Goal: Information Seeking & Learning: Learn about a topic

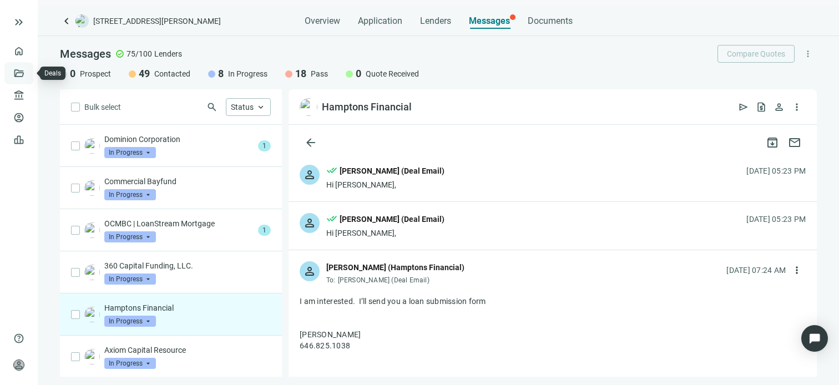
click at [28, 72] on link "Deals" at bounding box center [38, 73] width 20 height 9
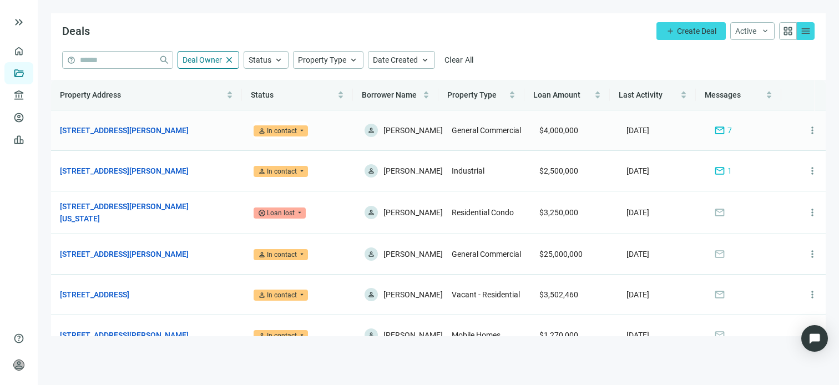
click at [714, 129] on span "mail" at bounding box center [719, 130] width 11 height 11
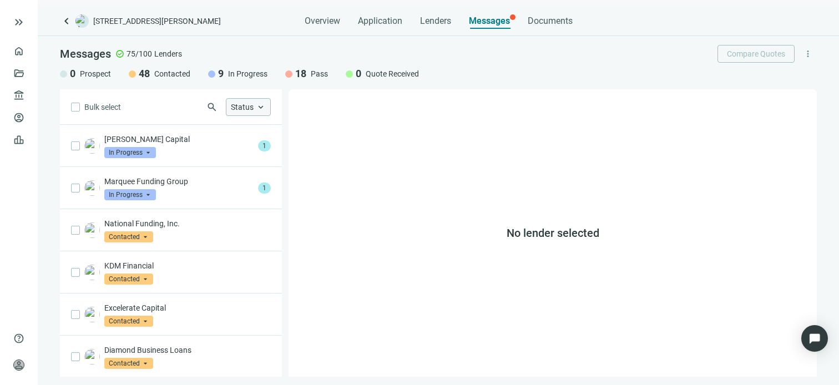
click at [264, 105] on span "keyboard_arrow_up" at bounding box center [261, 107] width 10 height 10
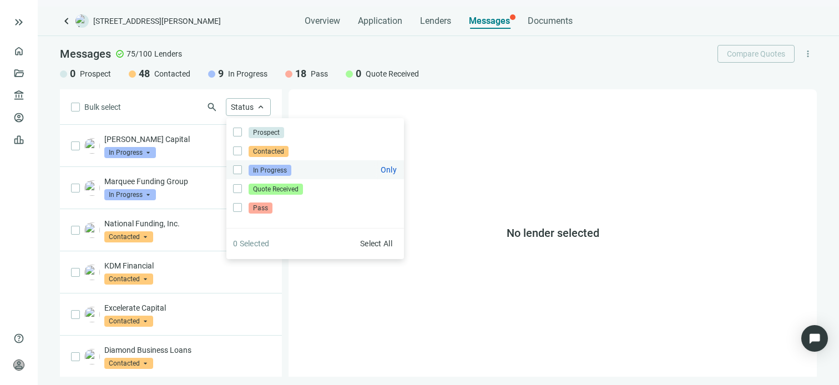
click at [260, 171] on span "In Progress" at bounding box center [270, 170] width 43 height 11
click at [326, 306] on div "No lender selected" at bounding box center [553, 232] width 528 height 287
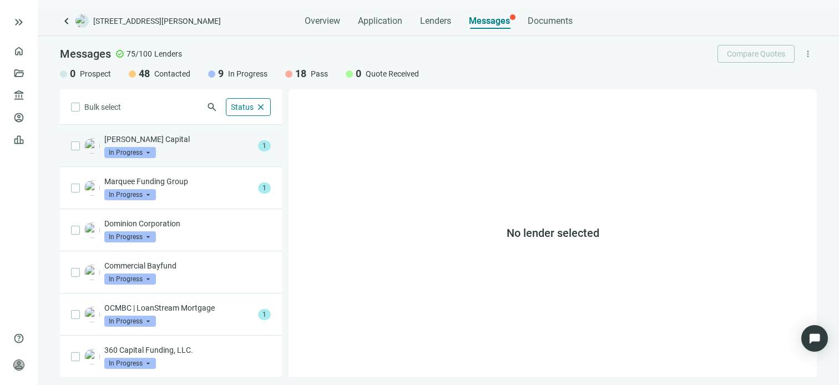
click at [170, 145] on div "Saxon Spencer Capital In Progress arrow_drop_down" at bounding box center [178, 146] width 149 height 24
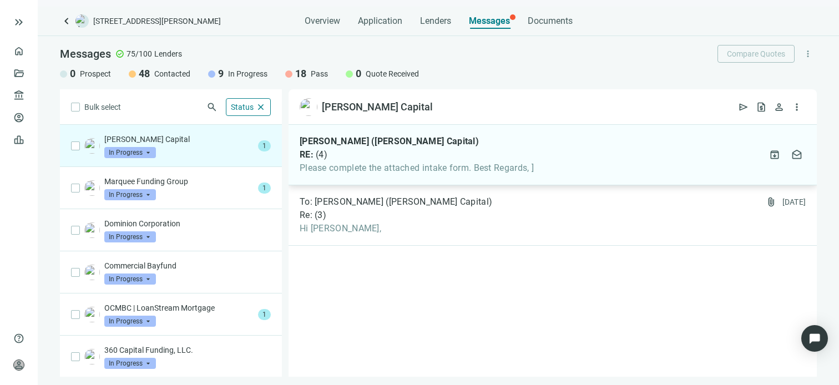
click at [327, 165] on span "Please complete the attached intake form. Best Regards, ]" at bounding box center [417, 168] width 234 height 11
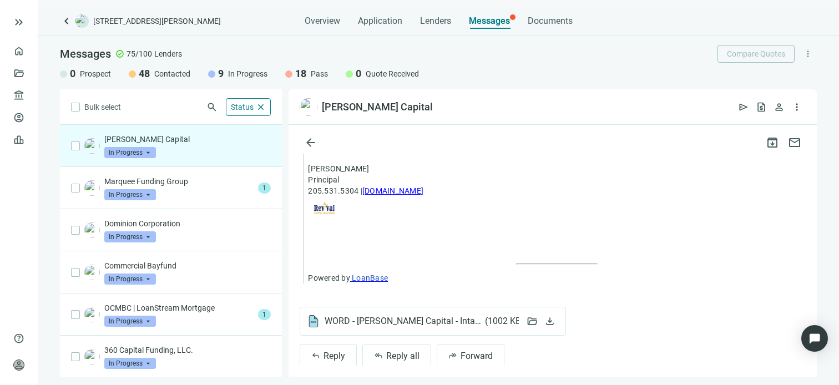
scroll to position [1640, 0]
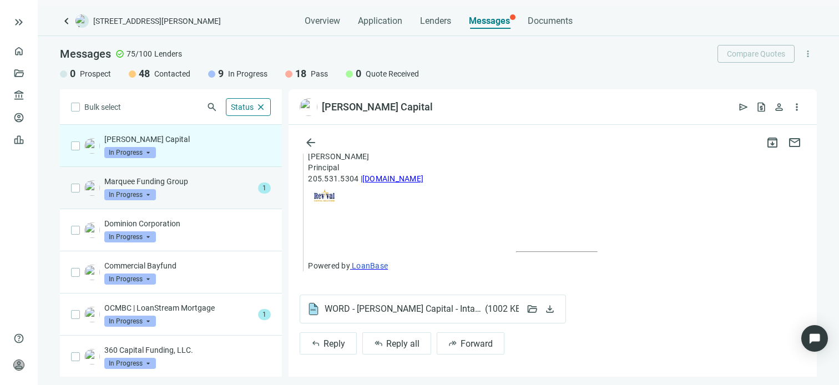
click at [188, 186] on div "Marquee Funding Group In Progress arrow_drop_down" at bounding box center [178, 188] width 149 height 24
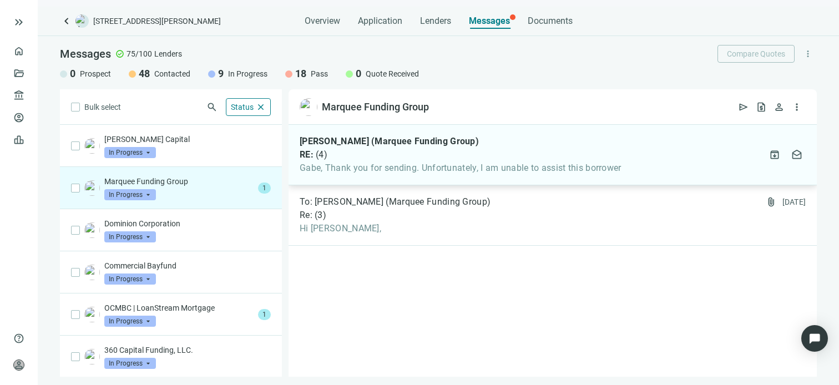
click at [416, 165] on span "Gabe, Thank you for sending. Unfortunately, I am unable to assist this borrower" at bounding box center [461, 168] width 322 height 11
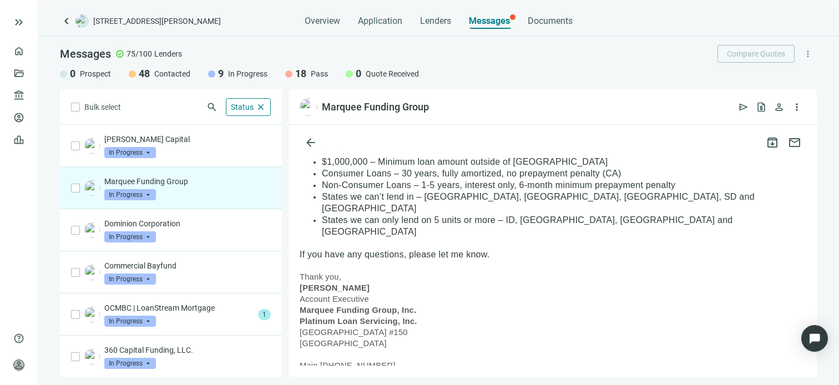
scroll to position [1054, 0]
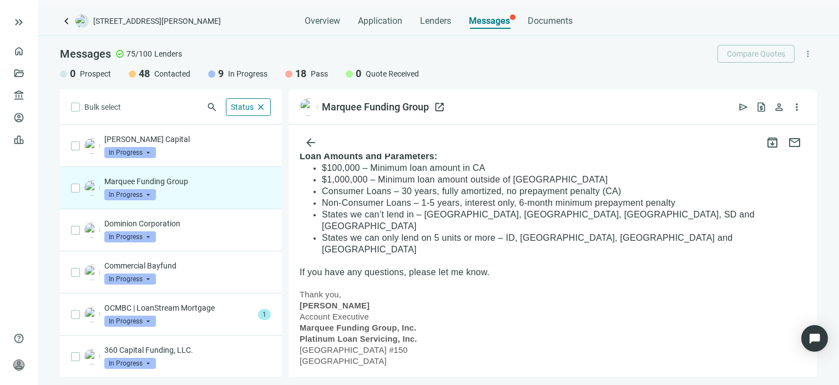
click at [438, 106] on span "open_in_new" at bounding box center [439, 107] width 11 height 11
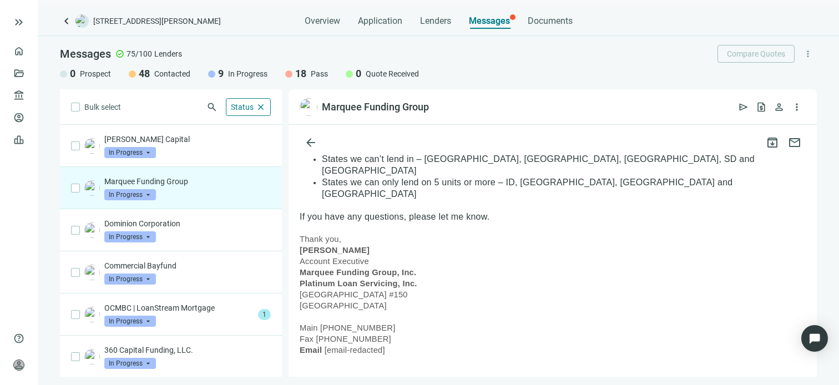
scroll to position [1165, 0]
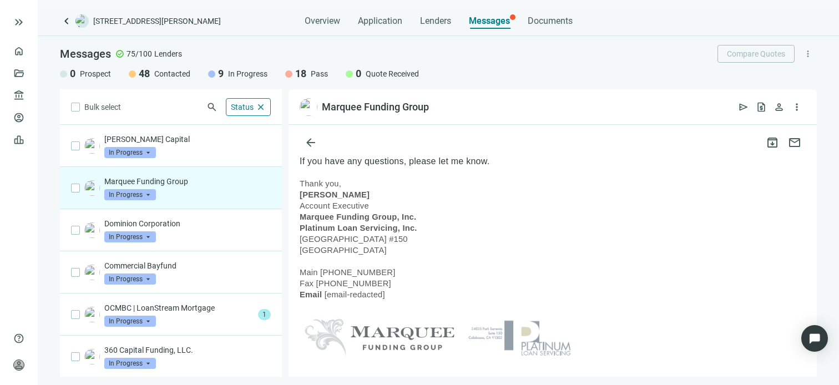
click at [146, 193] on span "In Progress" at bounding box center [130, 194] width 52 height 11
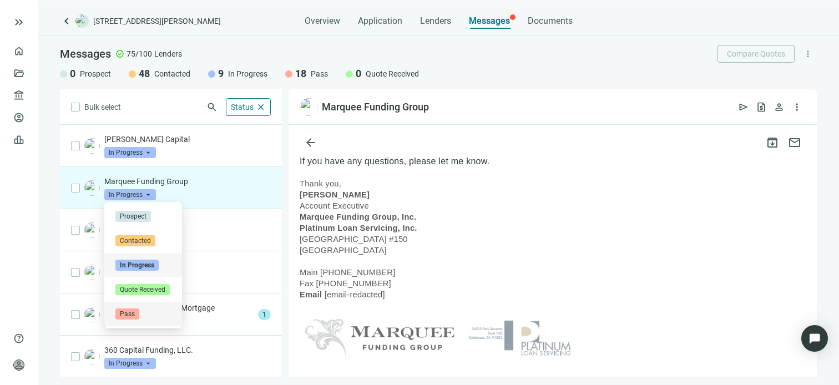
click at [127, 314] on span "Pass" at bounding box center [127, 314] width 24 height 11
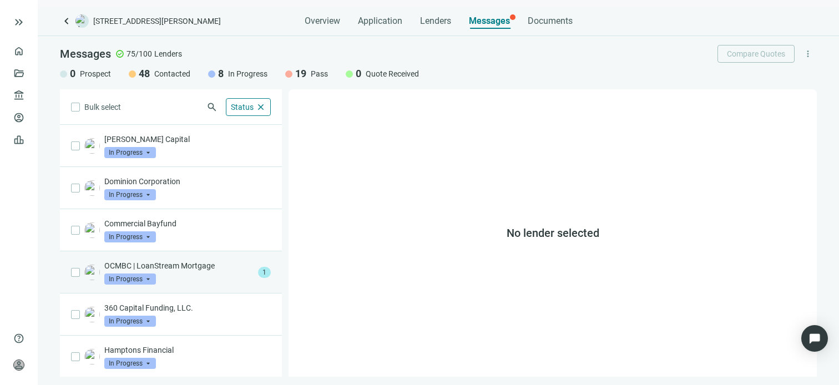
click at [184, 270] on p "OCMBC | LoanStream Mortgage" at bounding box center [178, 265] width 149 height 11
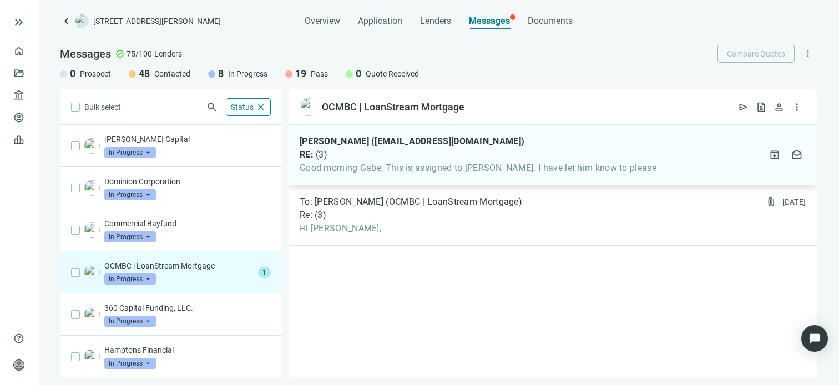
click at [451, 169] on span "Good morning Gabe, This is assigned to [PERSON_NAME]. I have let him know to pl…" at bounding box center [478, 168] width 357 height 11
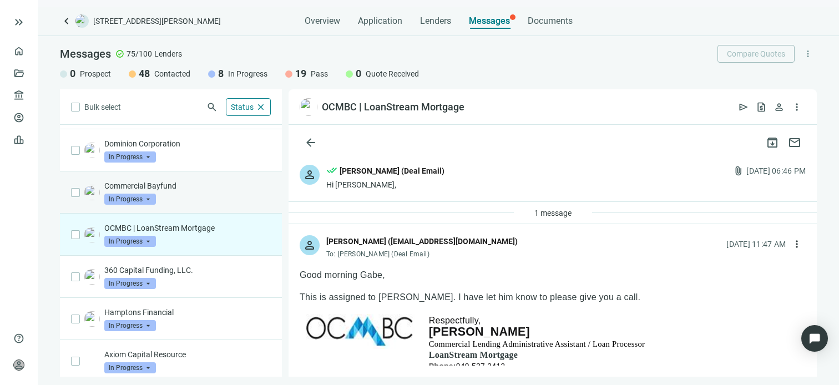
scroll to position [84, 0]
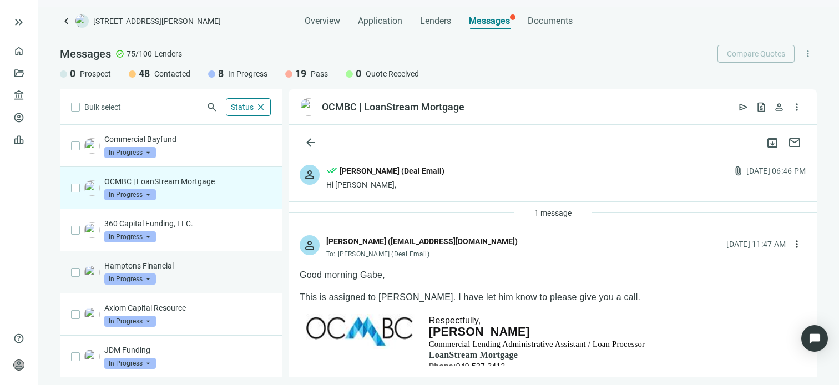
click at [147, 274] on div "In Progress arrow_drop_down" at bounding box center [130, 279] width 52 height 11
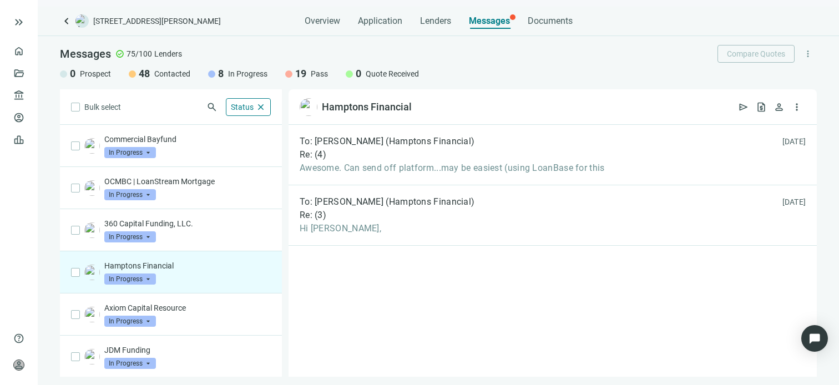
click at [206, 276] on div "Hamptons Financial In Progress arrow_drop_down contacted in_progress quote_rece…" at bounding box center [187, 272] width 166 height 24
click at [419, 107] on span "open_in_new" at bounding box center [422, 107] width 11 height 11
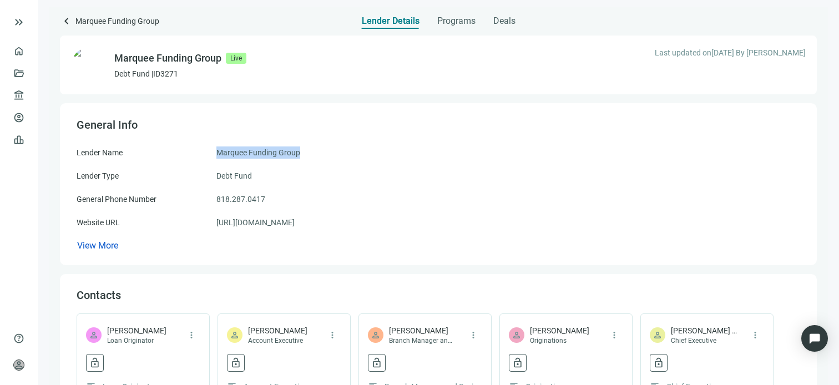
drag, startPoint x: 307, startPoint y: 156, endPoint x: 211, endPoint y: 153, distance: 96.1
click at [211, 153] on div "Lender Name Marquee Funding Group" at bounding box center [439, 152] width 724 height 12
copy div "Marquee Funding Group"
click at [295, 225] on link "https://marqueefundinggroup.com" at bounding box center [255, 222] width 78 height 12
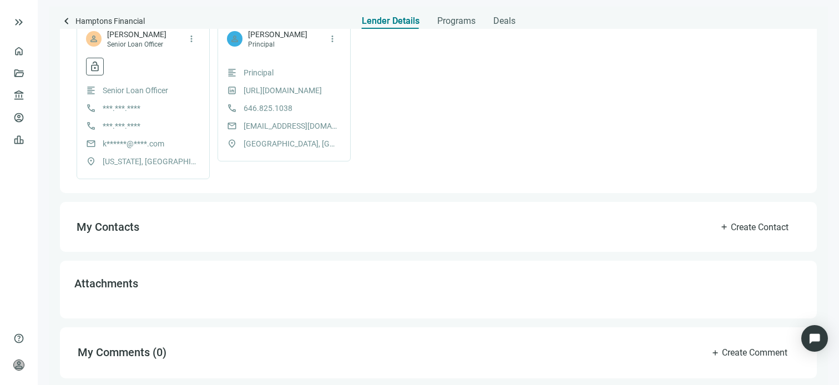
scroll to position [209, 0]
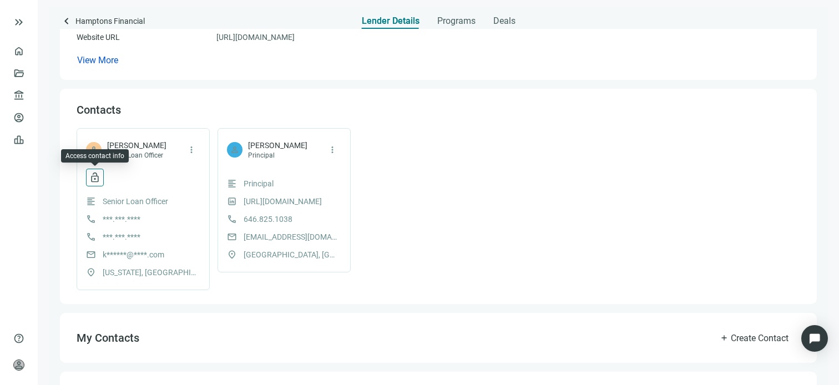
click at [94, 178] on span "lock_open" at bounding box center [94, 177] width 11 height 11
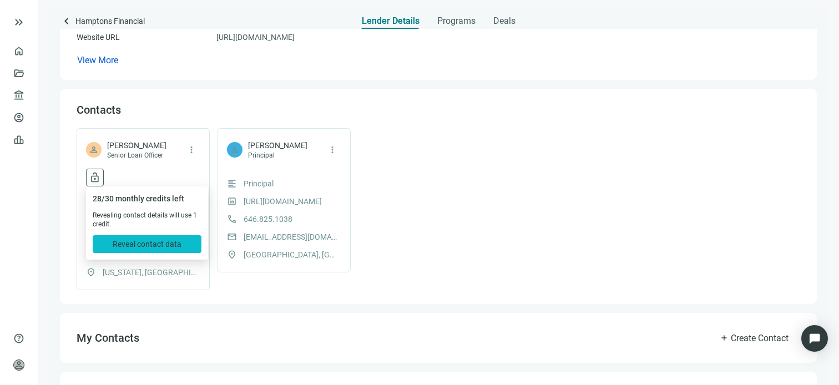
click at [177, 246] on span "Reveal contact data" at bounding box center [147, 244] width 69 height 9
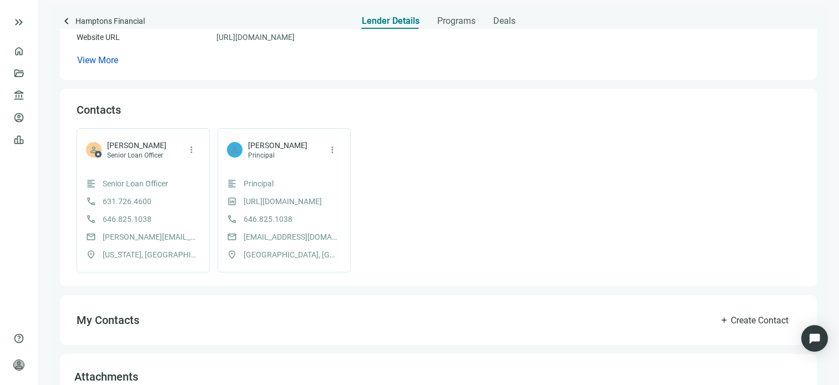
click at [115, 236] on span "kristin@hamptonsfinancial.com" at bounding box center [150, 237] width 94 height 12
copy span "kristin@hamptonsfinancial.com"
click at [20, 95] on span "account_balance" at bounding box center [17, 95] width 8 height 11
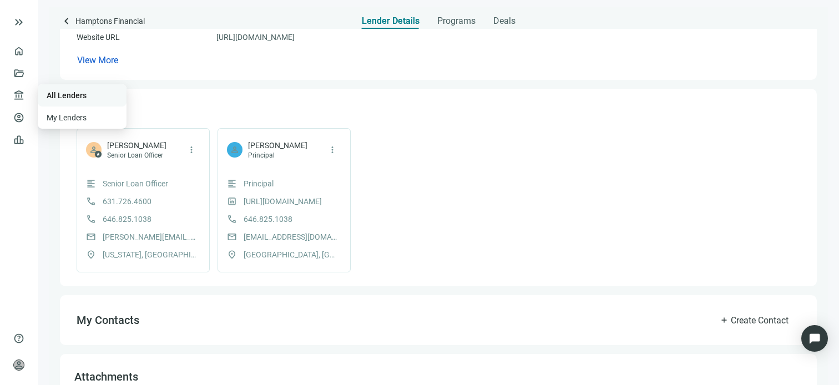
click at [69, 94] on link "All Lenders" at bounding box center [67, 95] width 40 height 9
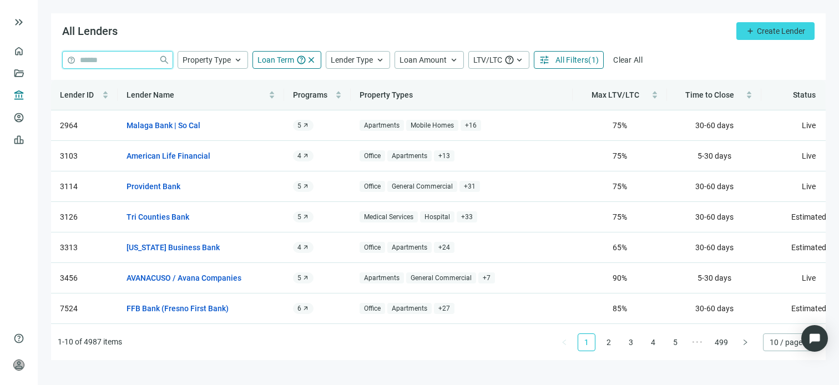
click at [124, 63] on input "search" at bounding box center [117, 60] width 74 height 17
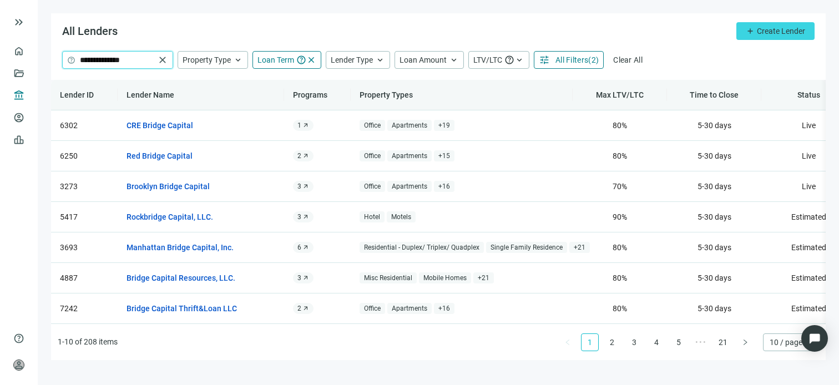
click at [138, 57] on input "**********" at bounding box center [117, 60] width 75 height 17
type input "**********"
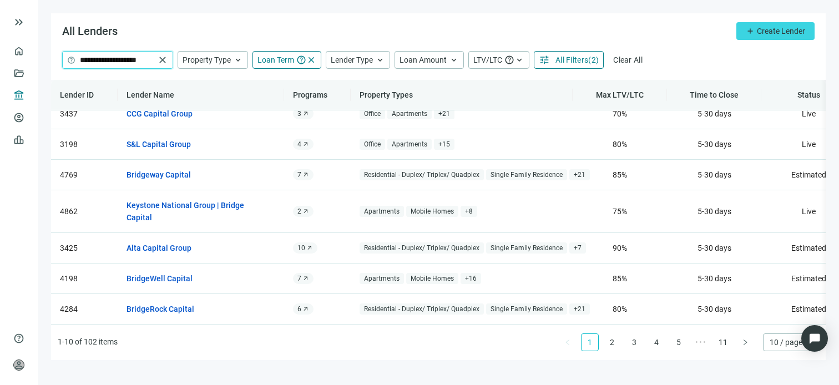
scroll to position [113, 0]
click at [778, 343] on span "10 / page" at bounding box center [791, 342] width 43 height 17
click at [779, 319] on div "100 / page" at bounding box center [791, 320] width 38 height 12
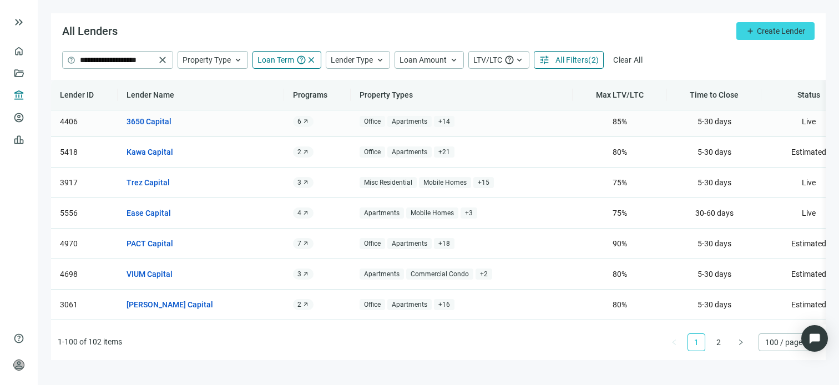
scroll to position [2874, 0]
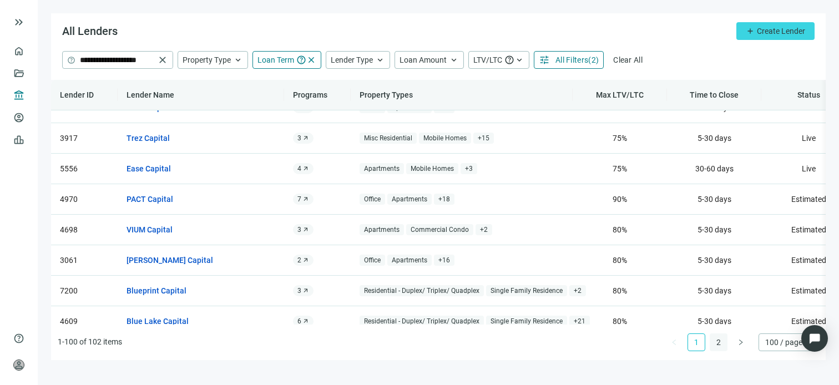
click at [719, 343] on link "2" at bounding box center [718, 342] width 17 height 17
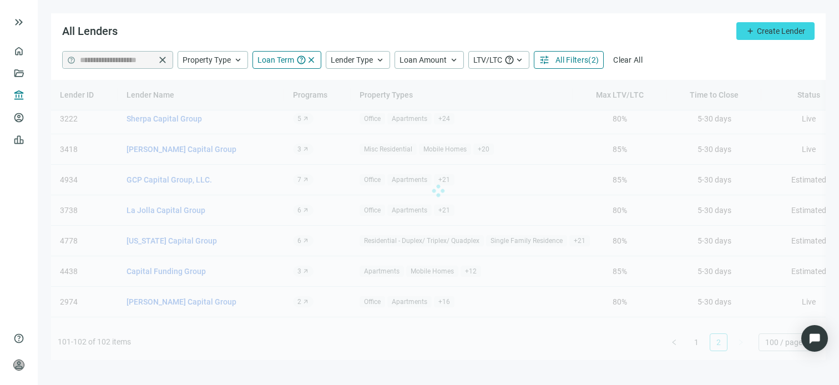
scroll to position [0, 0]
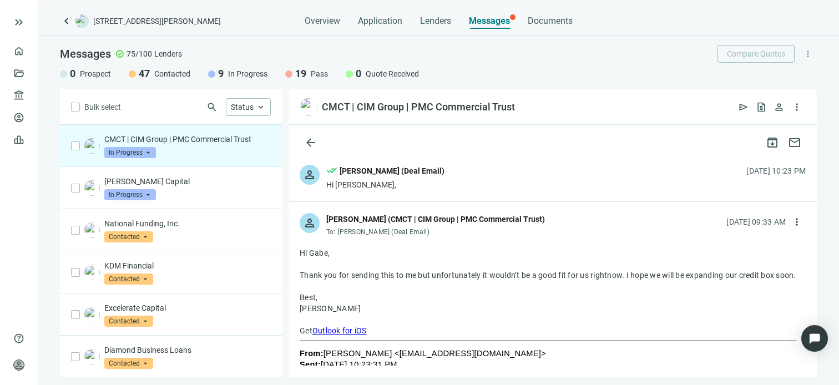
click at [148, 152] on span "In Progress" at bounding box center [130, 152] width 52 height 11
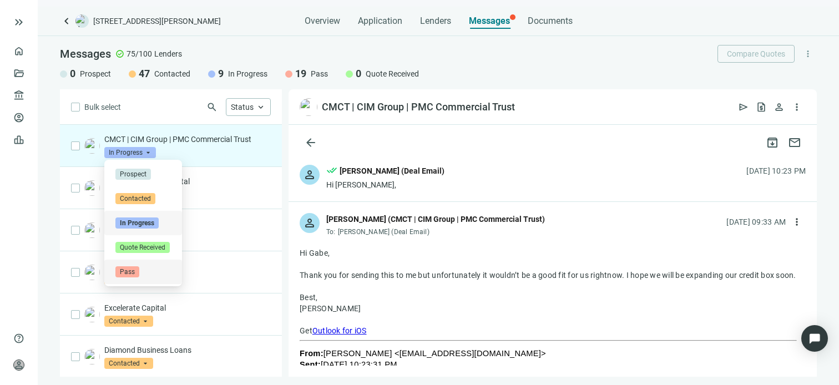
click at [127, 273] on span "Pass" at bounding box center [127, 271] width 24 height 11
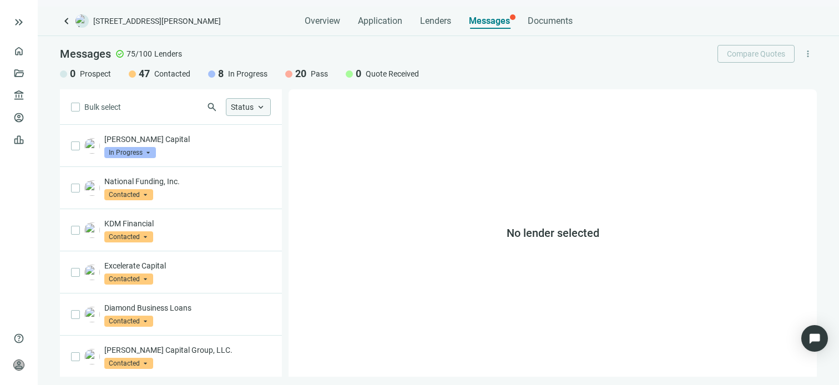
click at [260, 105] on span "keyboard_arrow_up" at bounding box center [261, 107] width 10 height 10
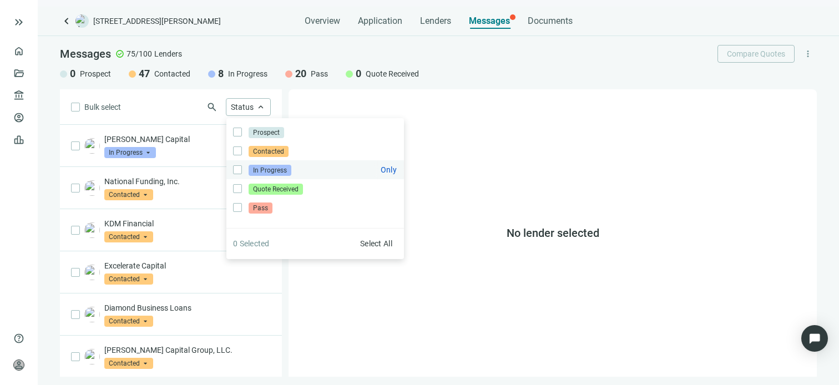
click at [261, 171] on span "In Progress" at bounding box center [270, 170] width 43 height 11
click at [304, 290] on div "No lender selected" at bounding box center [553, 232] width 528 height 287
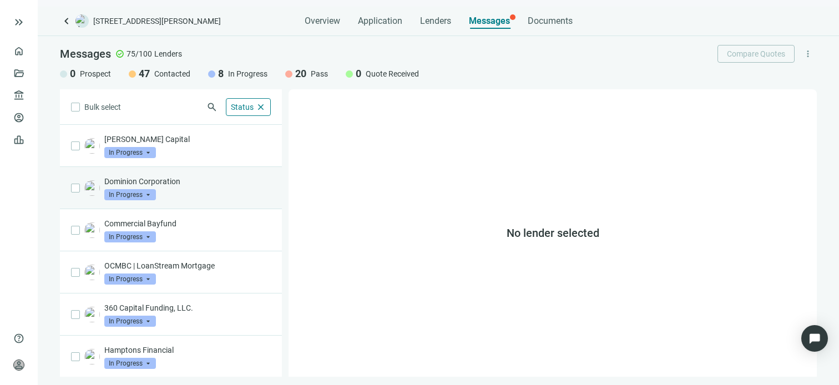
click at [195, 183] on p "Dominion Corporation" at bounding box center [187, 181] width 166 height 11
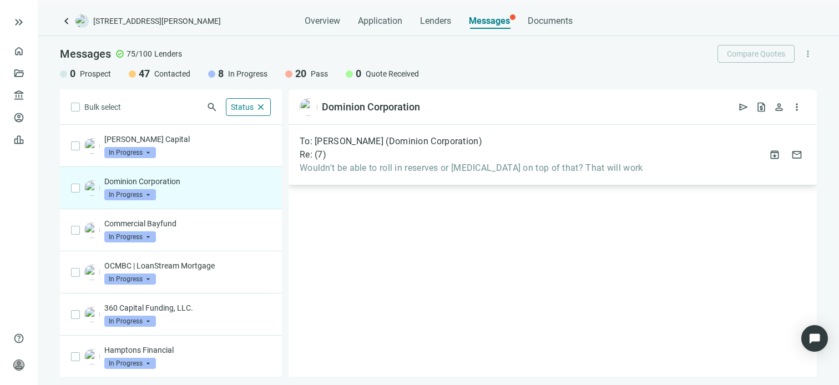
click at [471, 161] on div "To: [PERSON_NAME] (Dominion Corporation) Re: ( 7 ) Wouldn't be able to roll in …" at bounding box center [471, 155] width 343 height 38
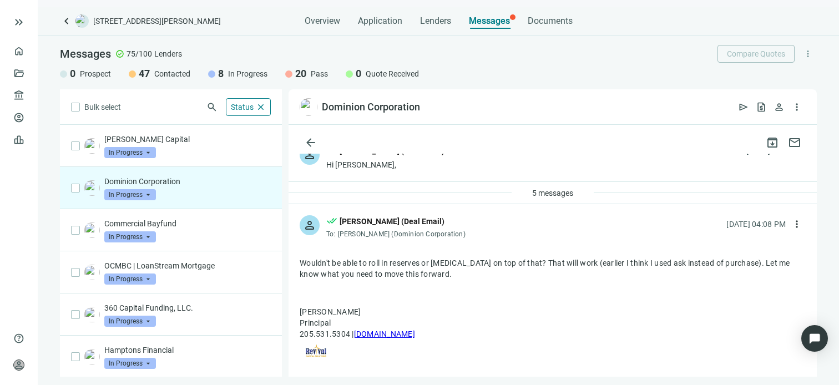
scroll to position [20, 0]
click at [546, 192] on span "5 messages" at bounding box center [552, 193] width 41 height 9
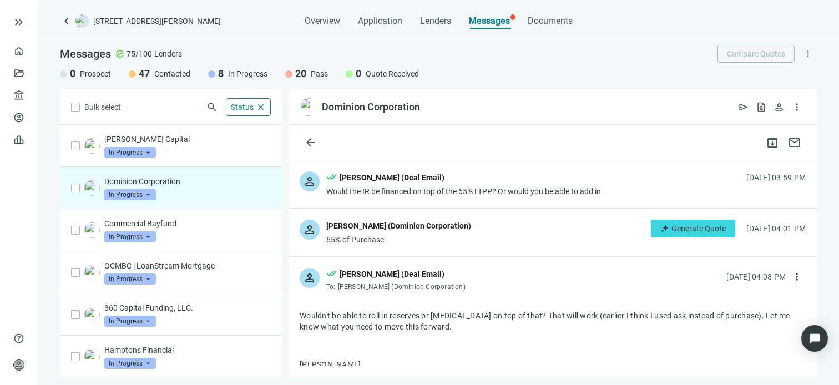
scroll to position [242, 0]
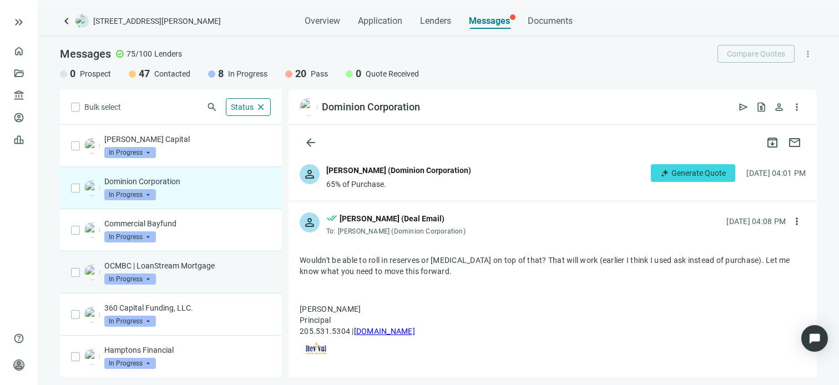
click at [193, 267] on p "OCMBC | LoanStream Mortgage" at bounding box center [187, 265] width 166 height 11
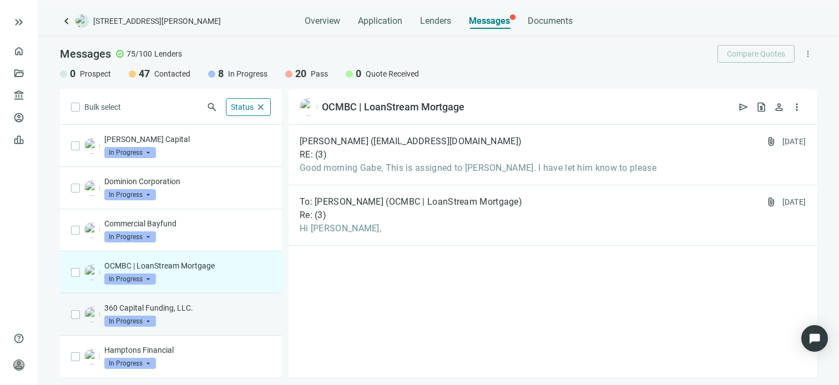
click at [191, 309] on p "360 Capital Funding, LLC." at bounding box center [187, 307] width 166 height 11
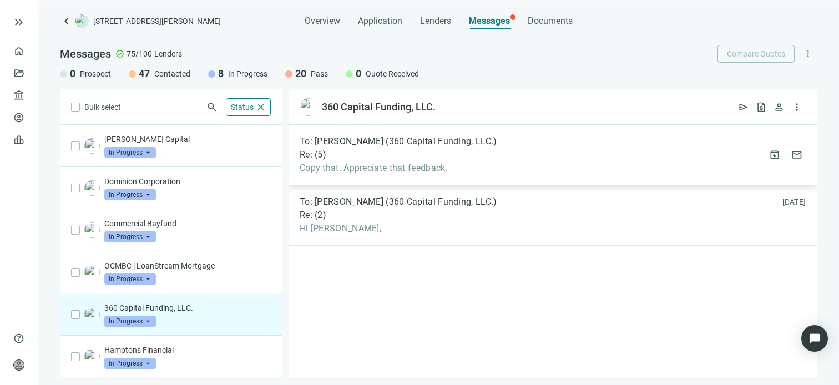
click at [468, 156] on div "Re: ( 5 )" at bounding box center [399, 154] width 198 height 11
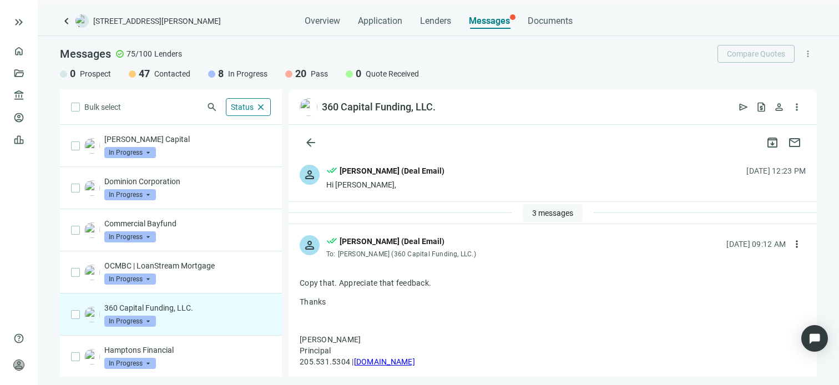
click at [532, 211] on span "3 messages" at bounding box center [552, 213] width 41 height 9
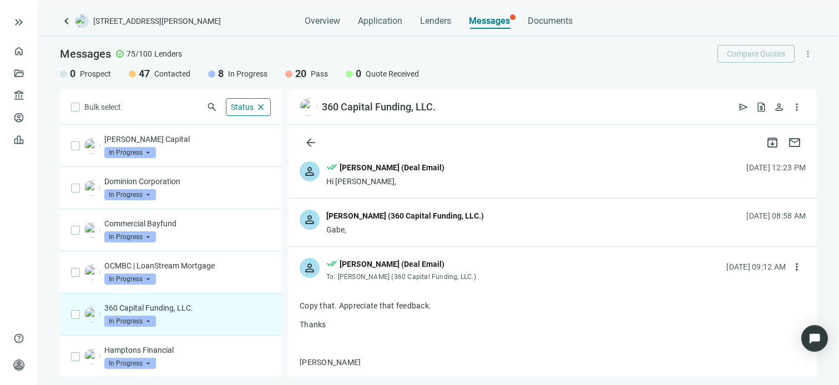
scroll to position [111, 0]
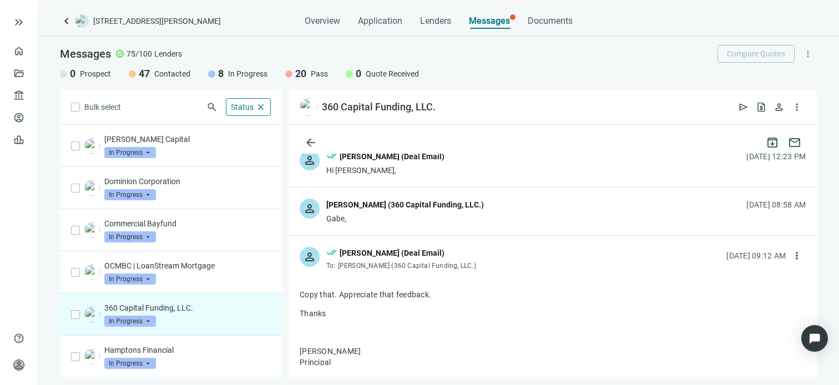
click at [430, 219] on div "Gabe," at bounding box center [405, 218] width 158 height 11
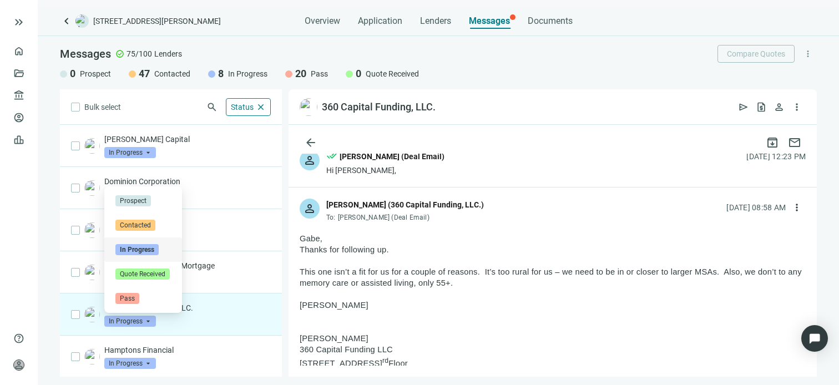
click at [149, 321] on span "In Progress" at bounding box center [130, 321] width 52 height 11
click at [132, 298] on span "Pass" at bounding box center [127, 298] width 24 height 11
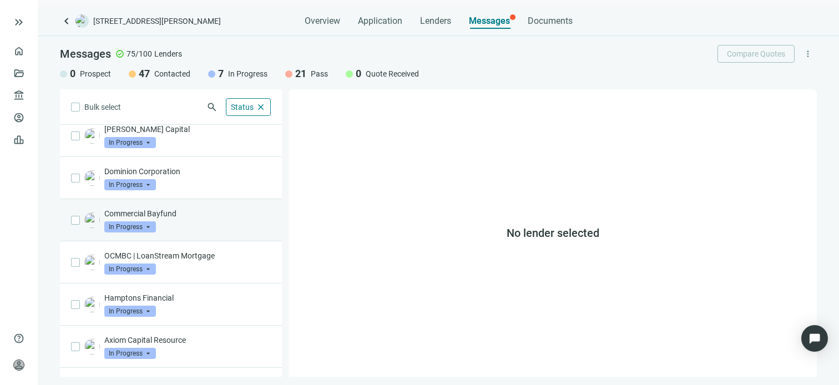
scroll to position [42, 0]
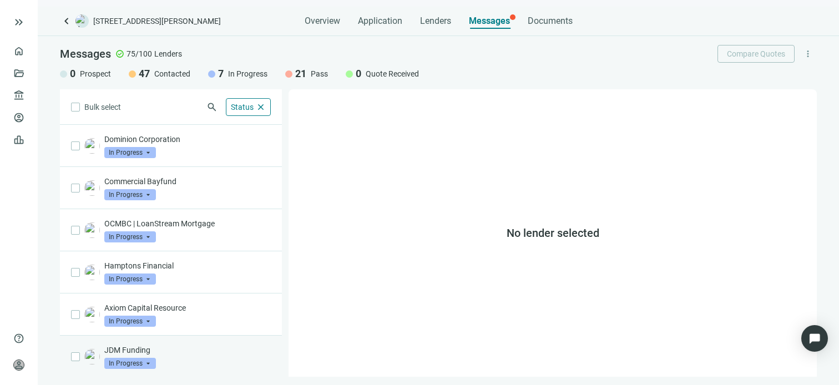
click at [174, 357] on div "JDM Funding In Progress arrow_drop_down" at bounding box center [187, 357] width 166 height 24
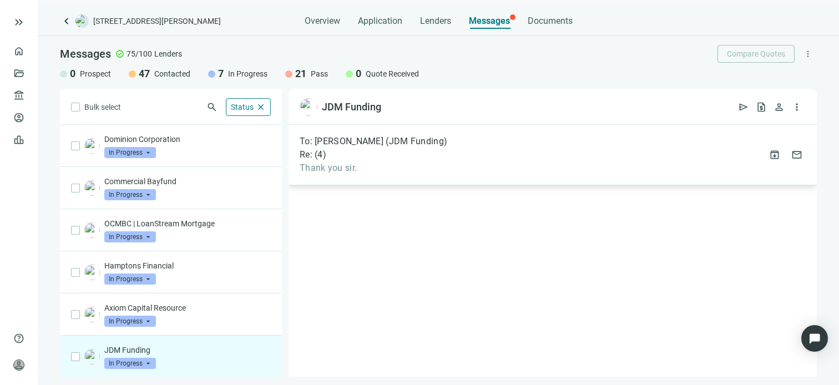
click at [375, 166] on span "Thank you sir." at bounding box center [374, 168] width 148 height 11
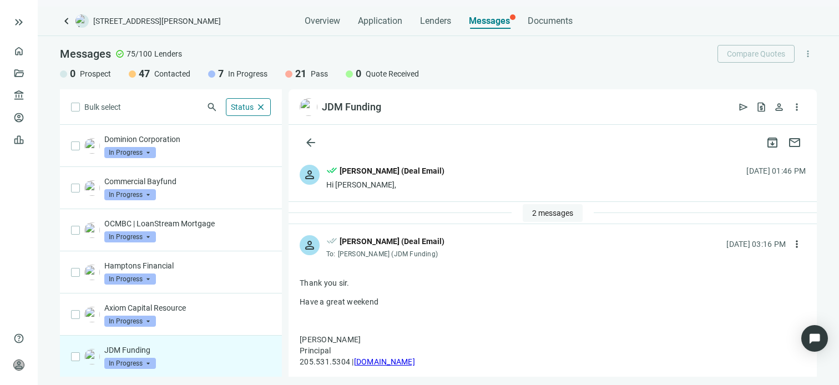
click at [554, 212] on span "2 messages" at bounding box center [552, 213] width 41 height 9
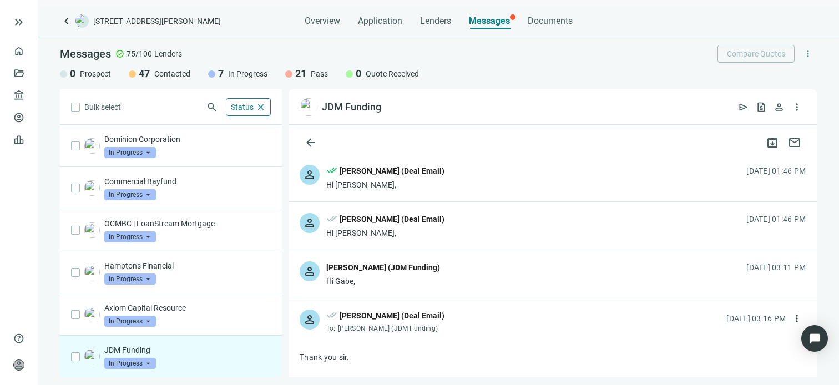
click at [432, 278] on div "person [PERSON_NAME] (JDM Funding) Hi Gabe, [DATE] 03:11 PM" at bounding box center [553, 274] width 528 height 48
